Goal: Task Accomplishment & Management: Use online tool/utility

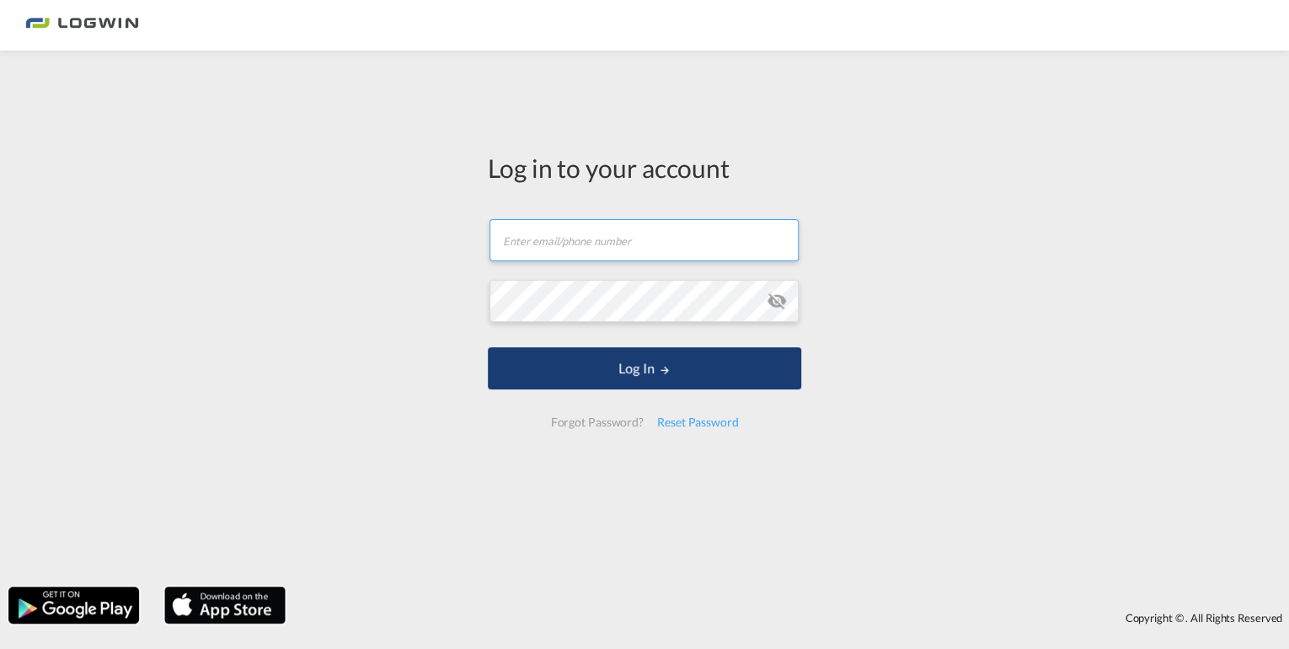
type input "[EMAIL_ADDRESS][DOMAIN_NAME]"
click at [641, 380] on button "Log In" at bounding box center [644, 368] width 313 height 42
